Goal: Check status

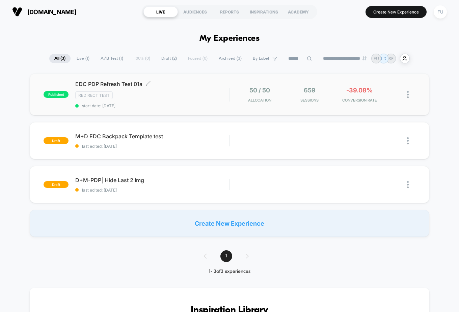
click at [183, 101] on div "EDC PDP Refresh Test 01a Click to edit experience details Click to edit experie…" at bounding box center [152, 95] width 154 height 28
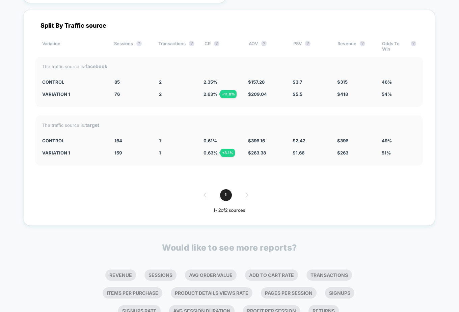
scroll to position [1221, 0]
